Goal: Check status

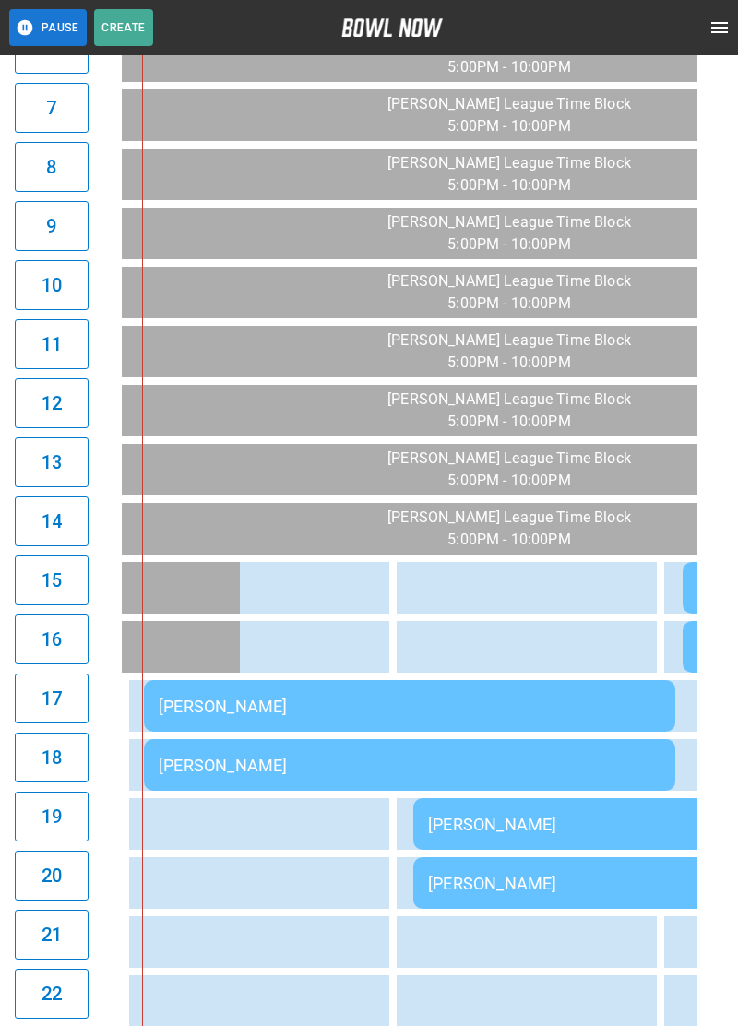
scroll to position [564, 0]
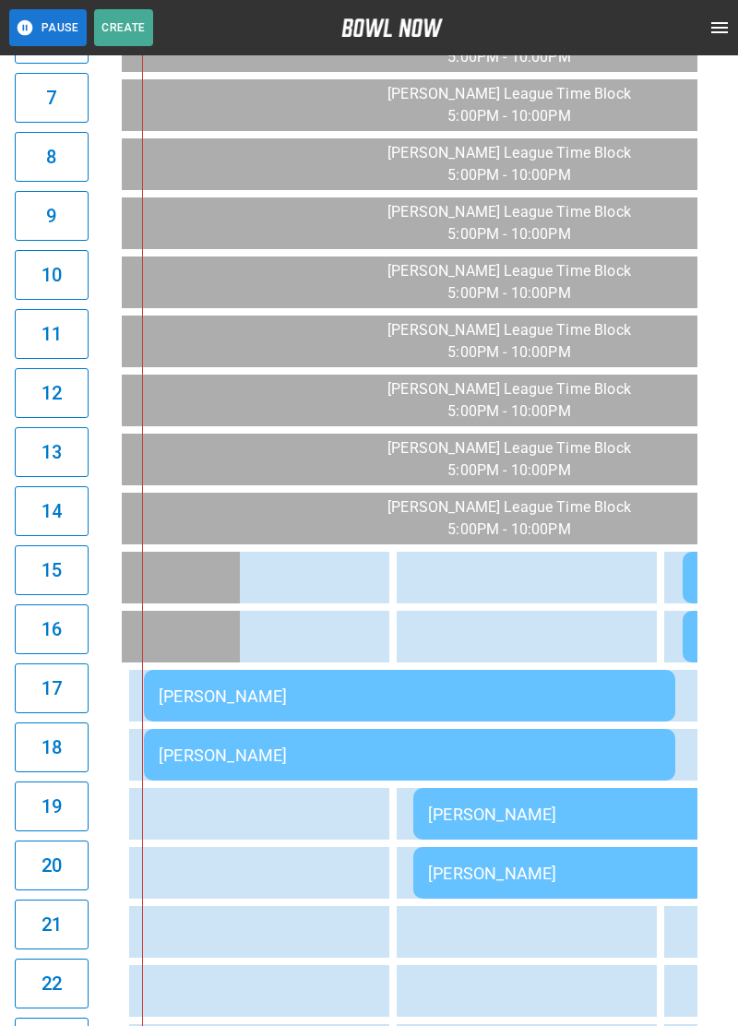
click at [328, 689] on div "[PERSON_NAME]" at bounding box center [410, 696] width 502 height 19
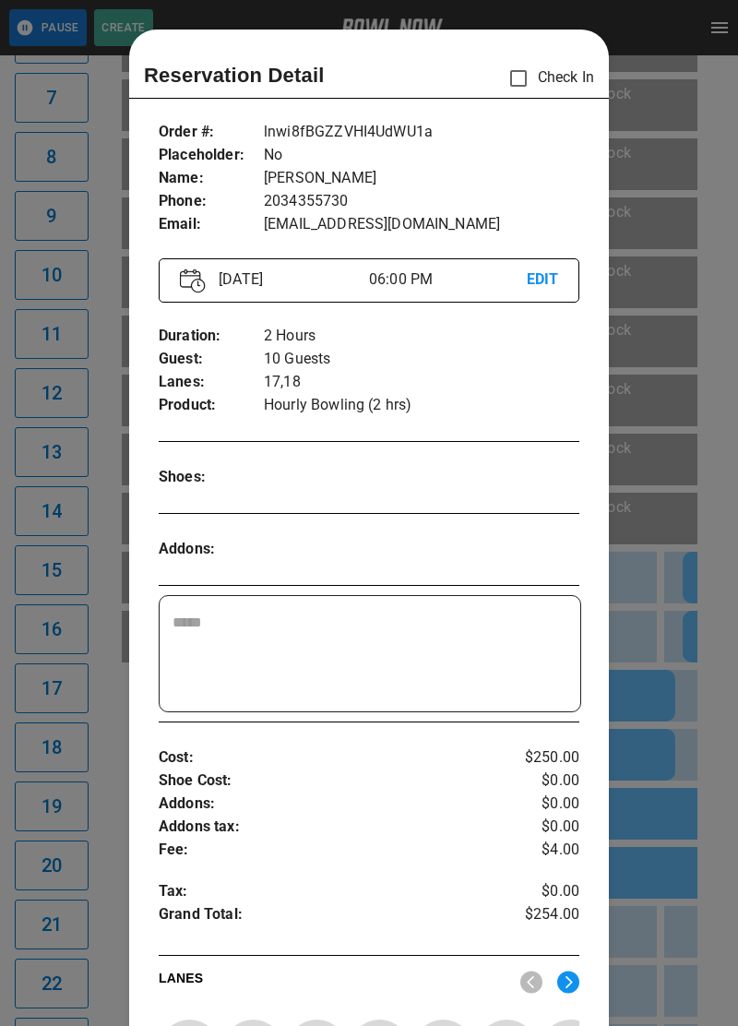
scroll to position [30, 0]
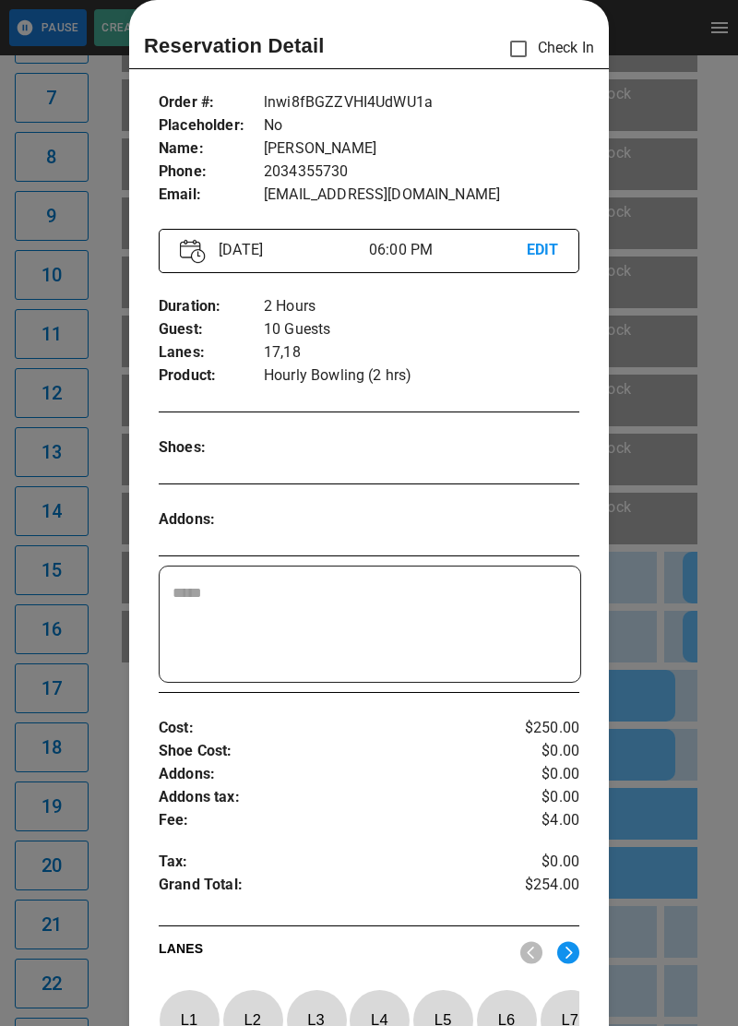
click at [662, 618] on div at bounding box center [369, 513] width 738 height 1026
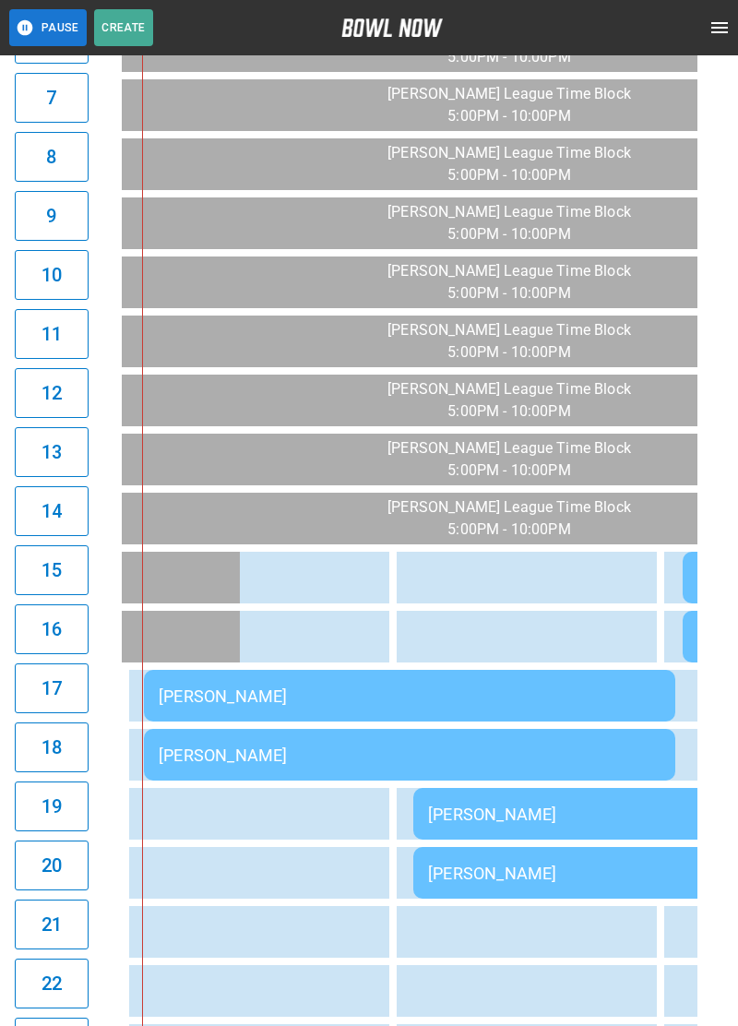
click at [403, 676] on td "[PERSON_NAME]" at bounding box center [410, 696] width 532 height 52
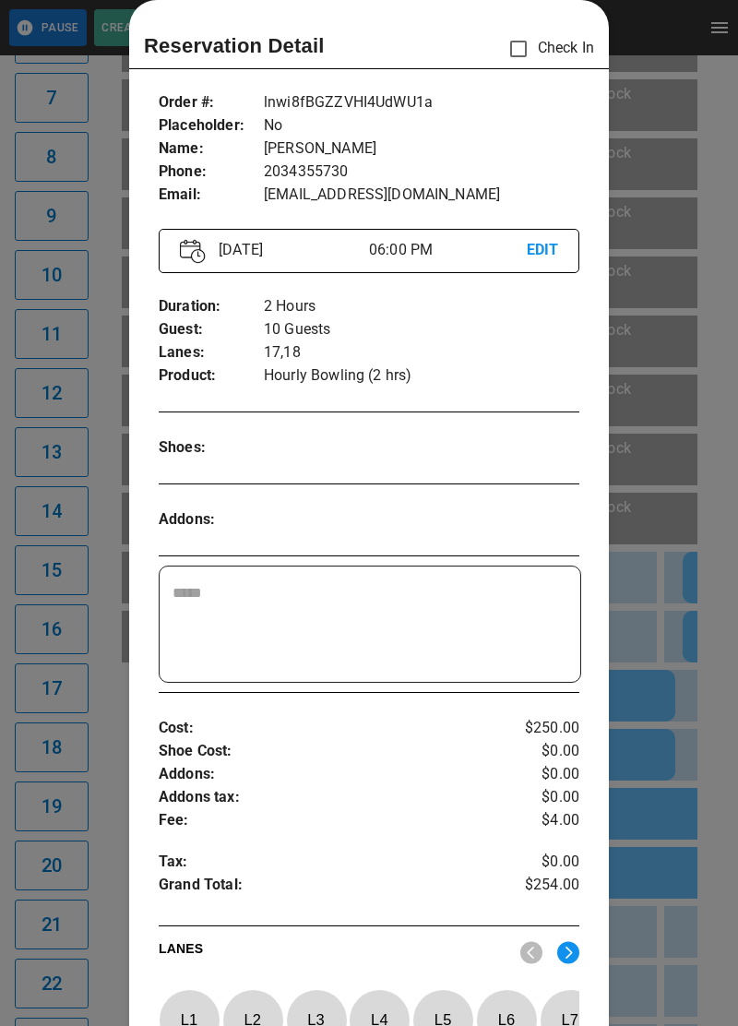
click at [452, 734] on p "Cost :" at bounding box center [334, 728] width 351 height 23
click at [666, 41] on div at bounding box center [369, 513] width 738 height 1026
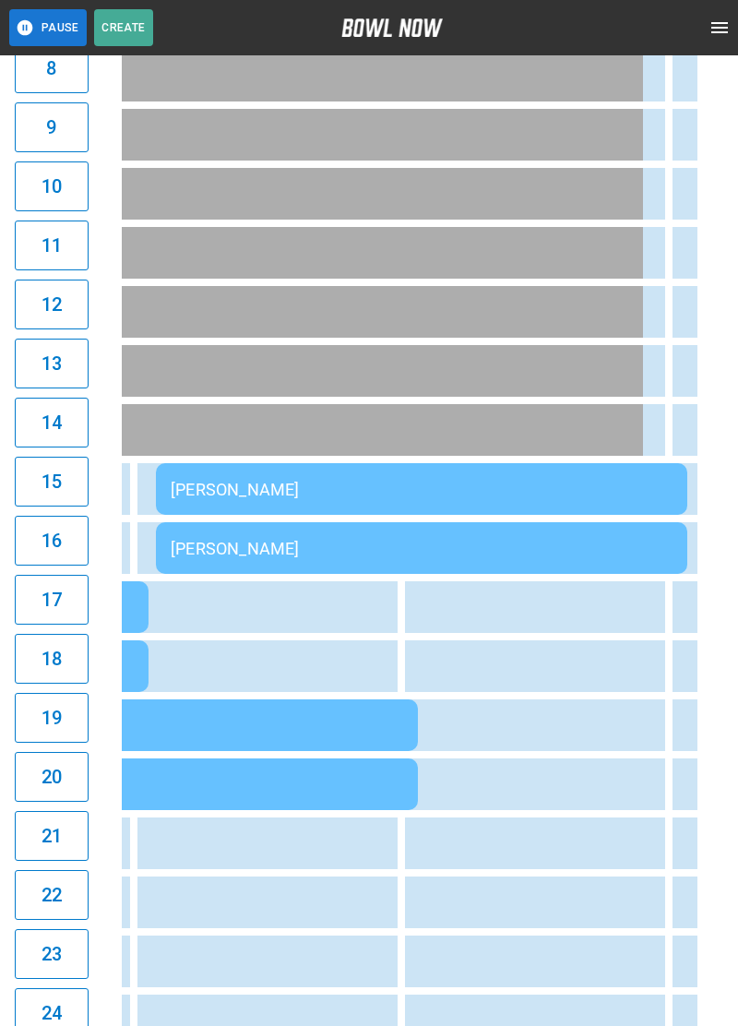
scroll to position [0, 0]
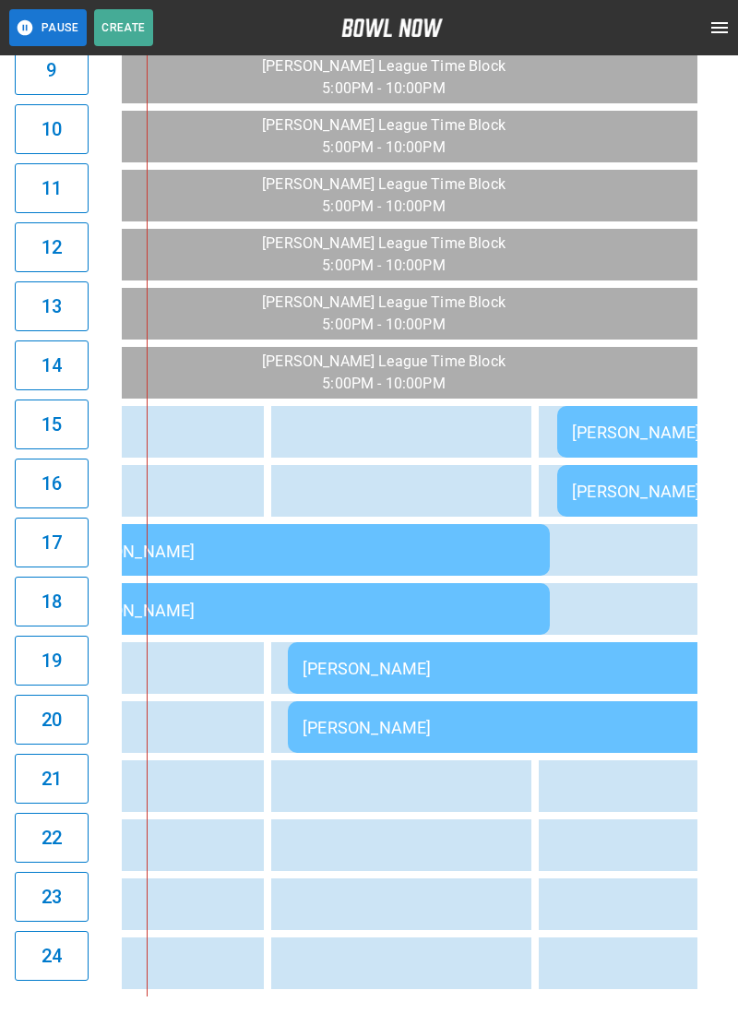
scroll to position [0, 2219]
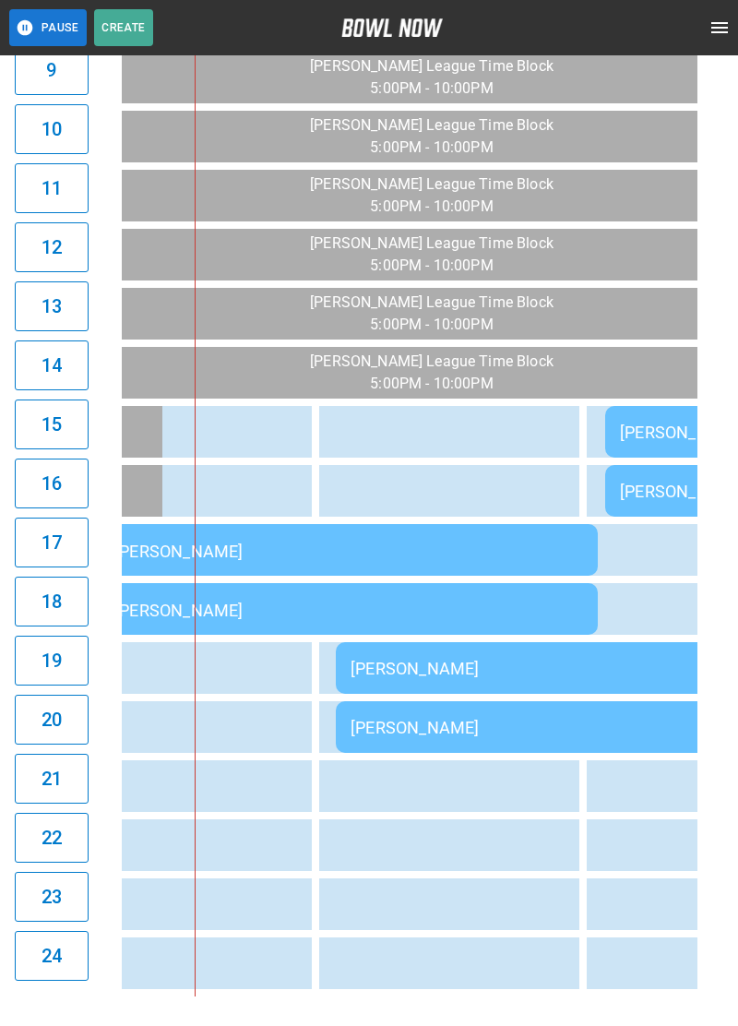
click at [505, 653] on td "[PERSON_NAME]" at bounding box center [602, 668] width 532 height 52
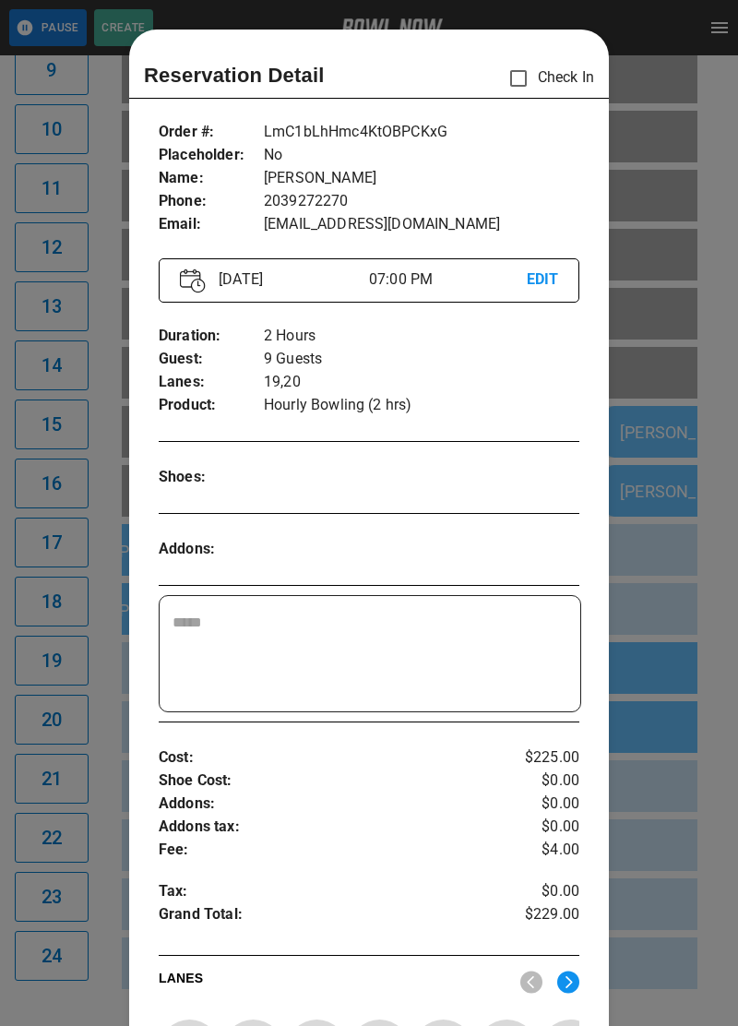
scroll to position [30, 0]
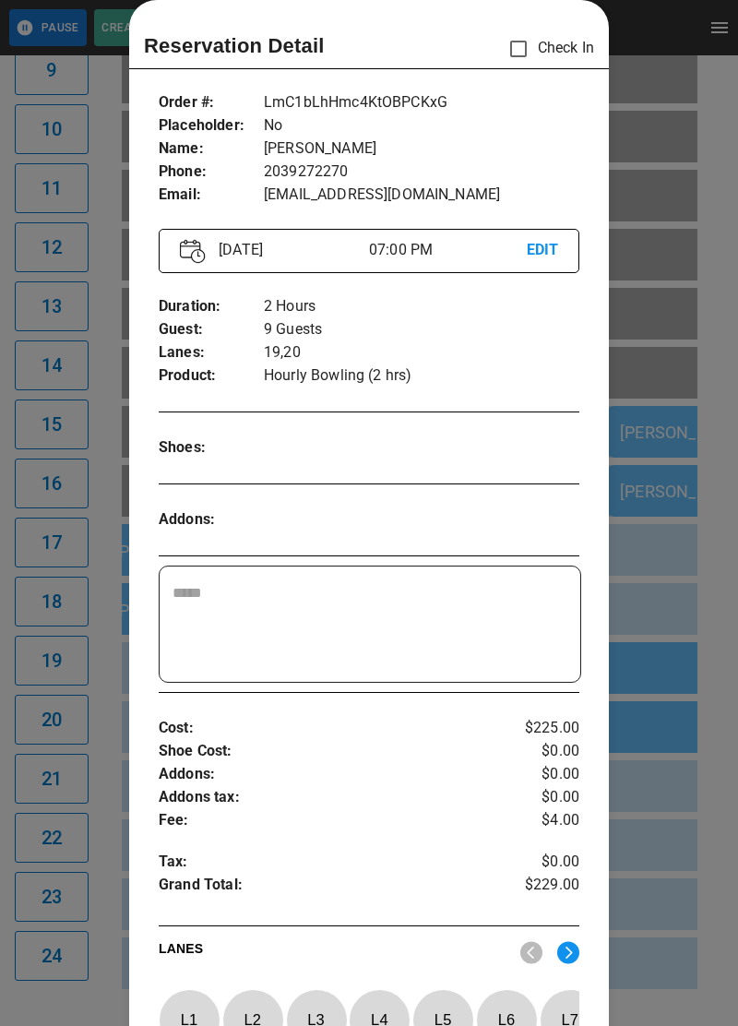
click at [576, 88] on div "Order # : Placeholder : Name : Phone : Email : LmC1bLhHmc4KtOBPCKxG No [PERSON_…" at bounding box center [369, 149] width 421 height 145
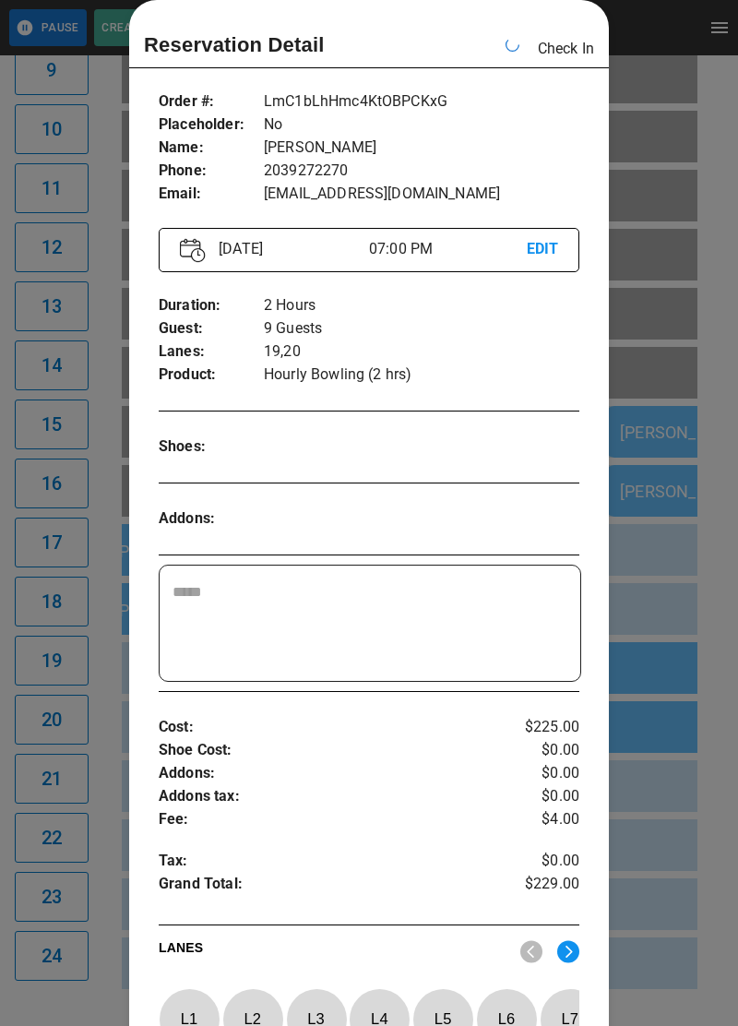
click at [526, 54] on div "Reservation Detail Check In" at bounding box center [369, 49] width 450 height 38
click at [671, 514] on div at bounding box center [369, 513] width 738 height 1026
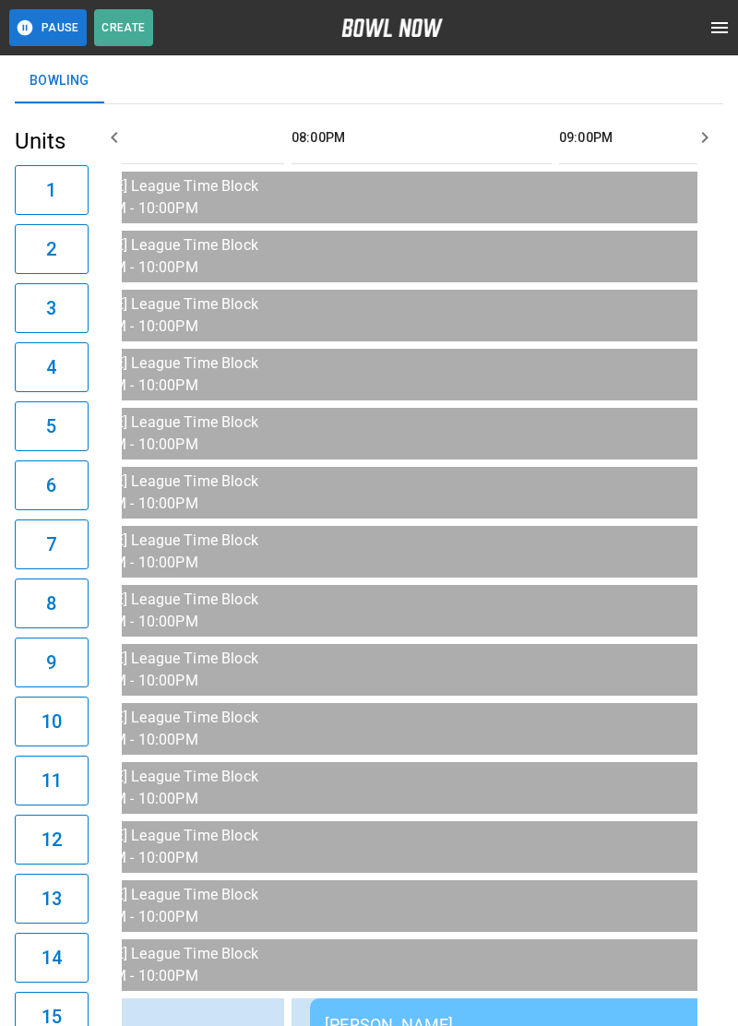
scroll to position [111, 0]
